Goal: Browse casually

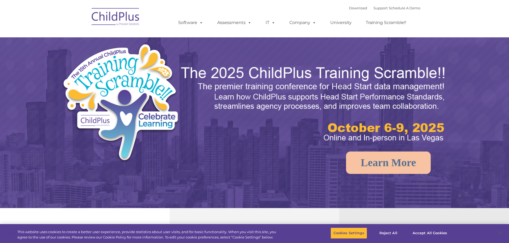
select select "MEDIUM"
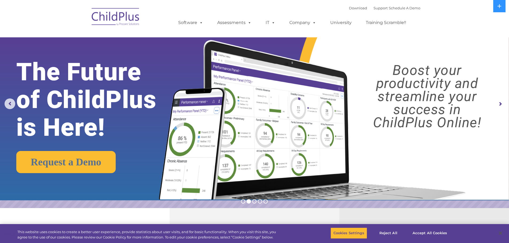
click at [115, 16] on img at bounding box center [115, 17] width 53 height 27
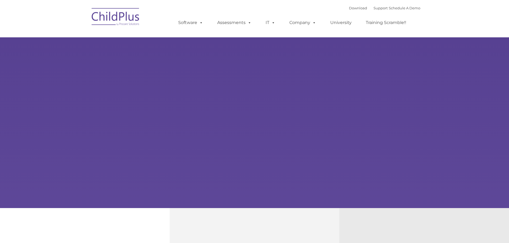
type input ""
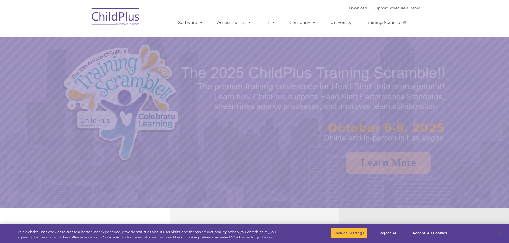
select select "MEDIUM"
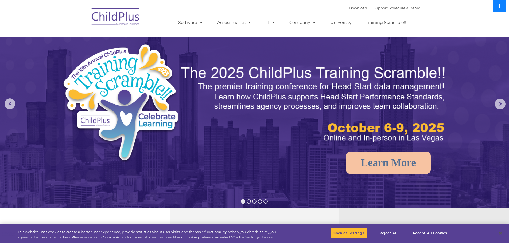
click at [499, 9] on button at bounding box center [499, 6] width 12 height 12
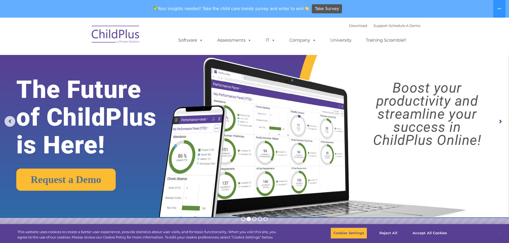
click at [135, 35] on img at bounding box center [115, 35] width 53 height 27
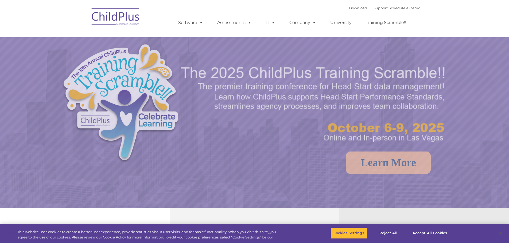
select select "MEDIUM"
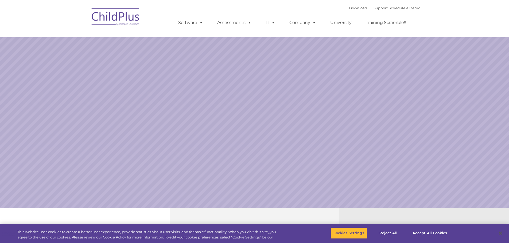
select select "MEDIUM"
